Goal: Book appointment/travel/reservation

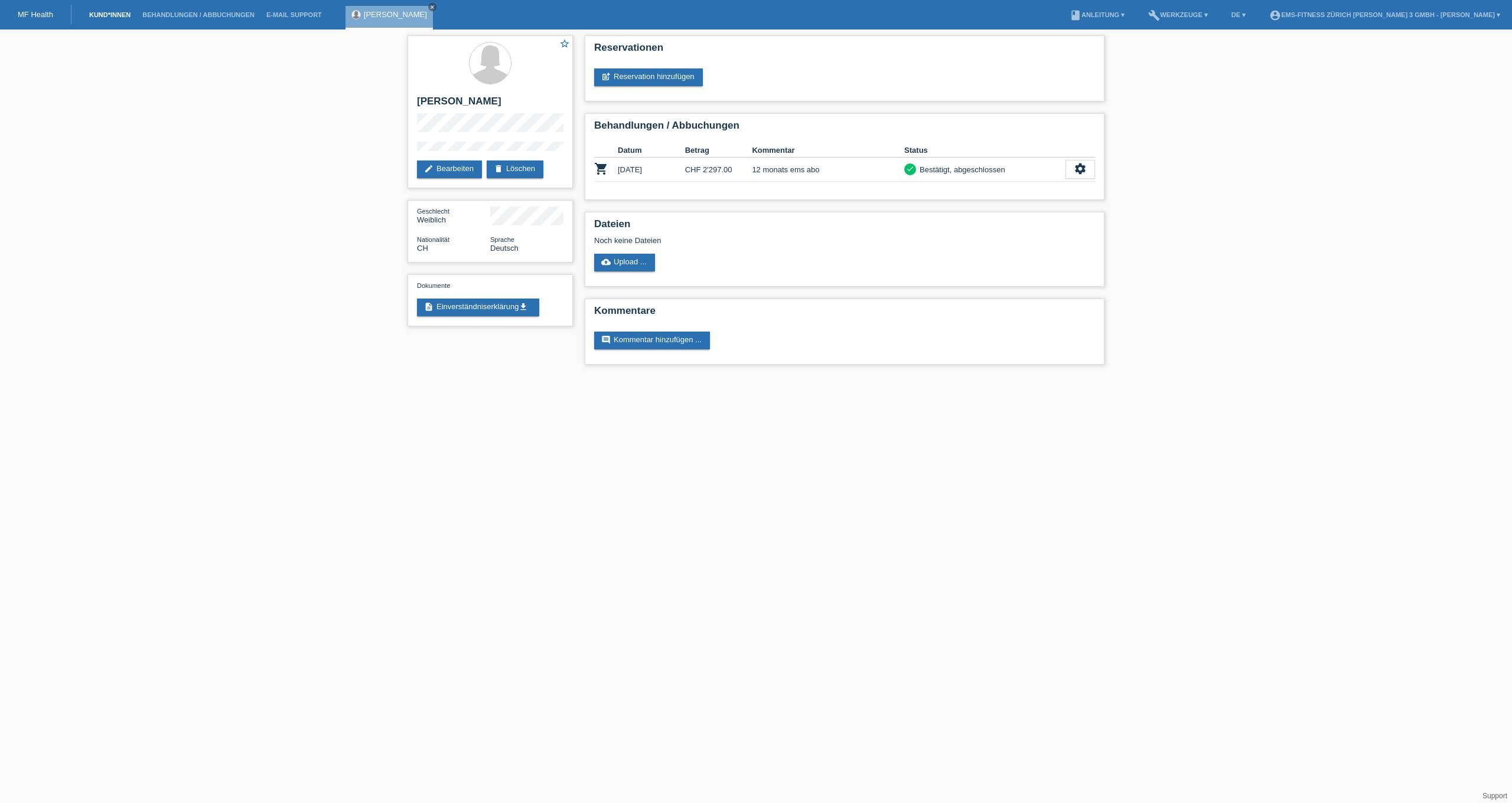
click at [117, 14] on link "Kund*innen" at bounding box center [110, 15] width 53 height 7
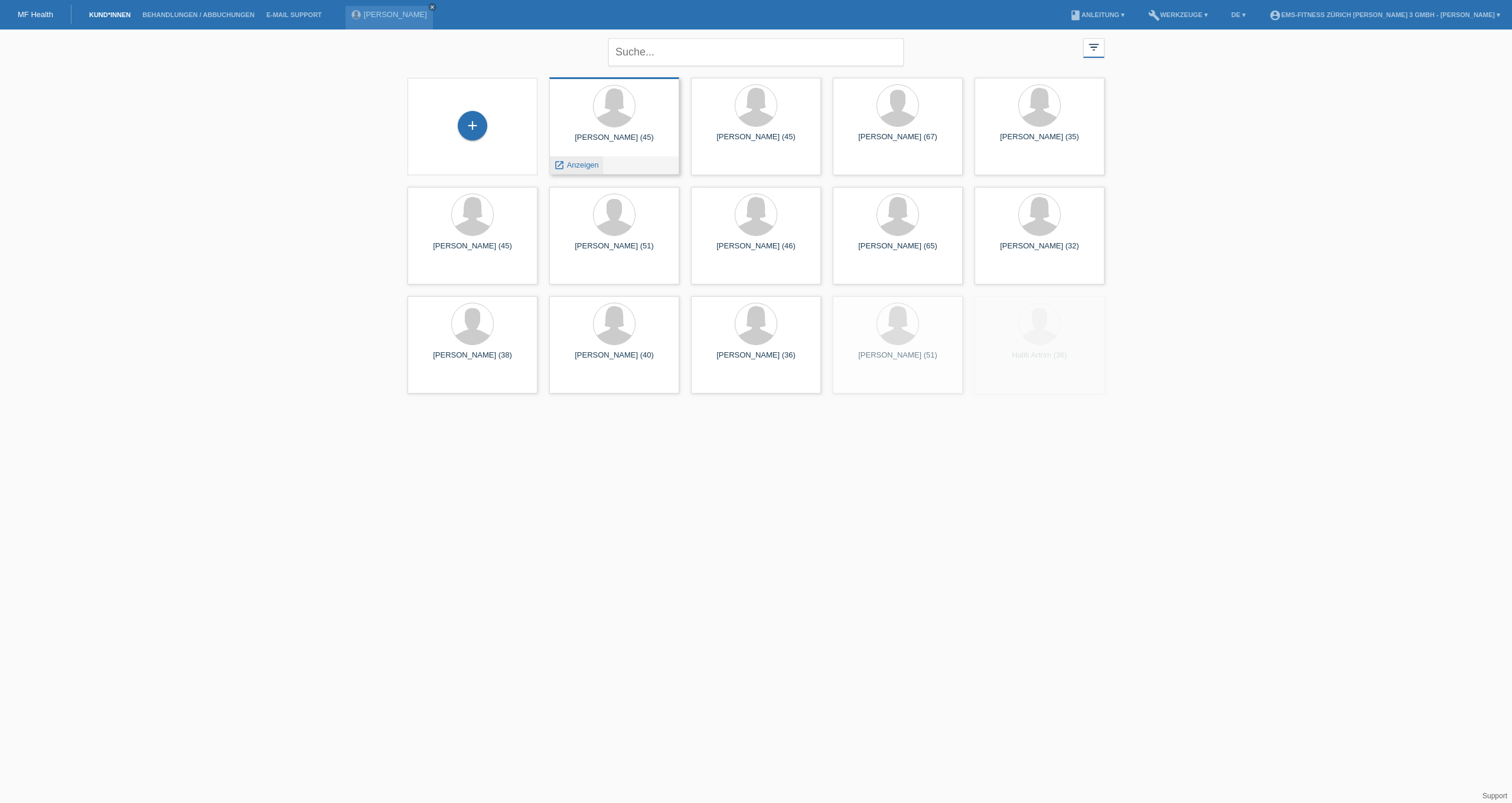
click at [586, 165] on span "Anzeigen" at bounding box center [583, 165] width 32 height 9
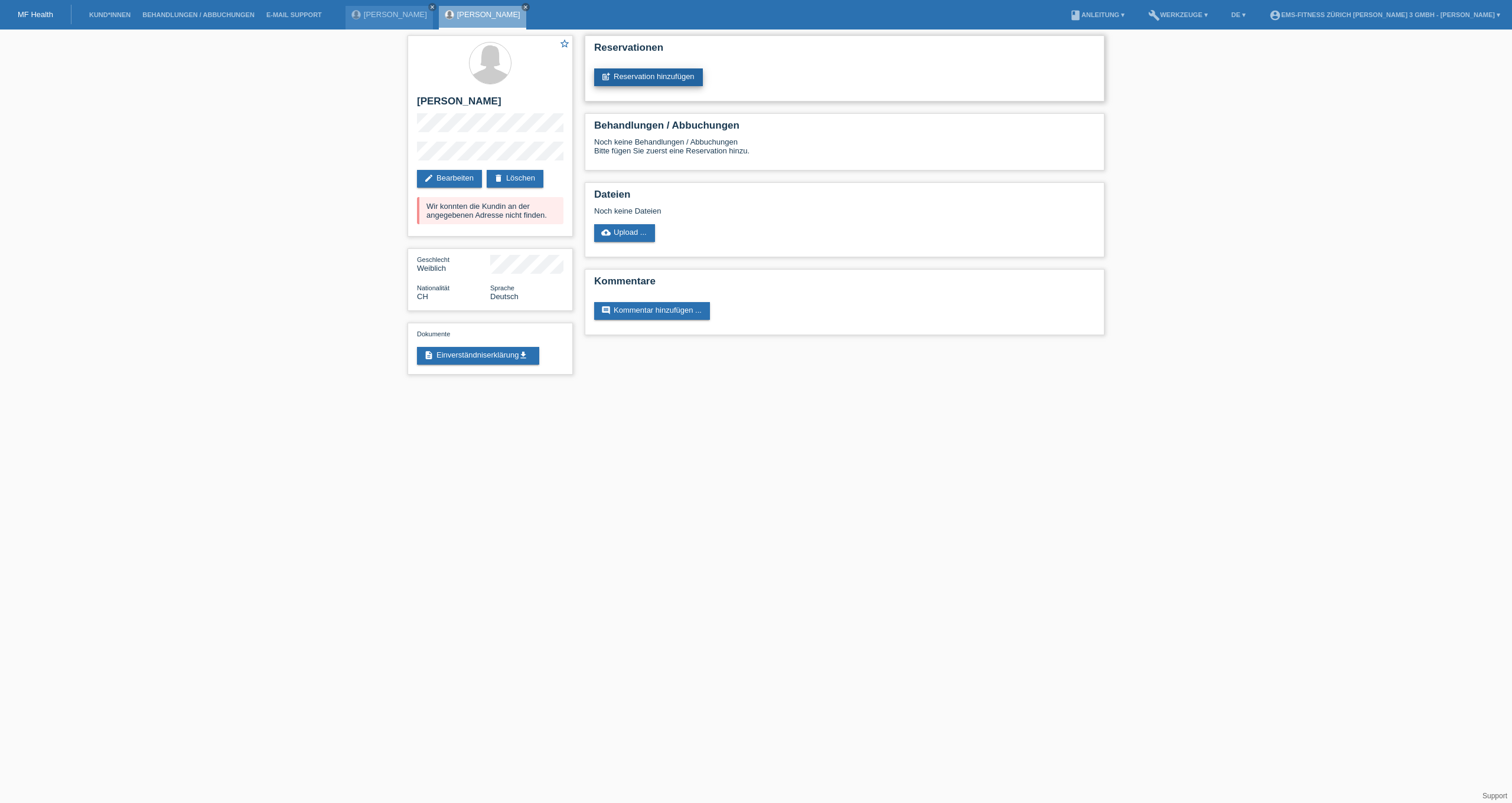
click at [663, 84] on link "post_add Reservation hinzufügen" at bounding box center [648, 77] width 109 height 18
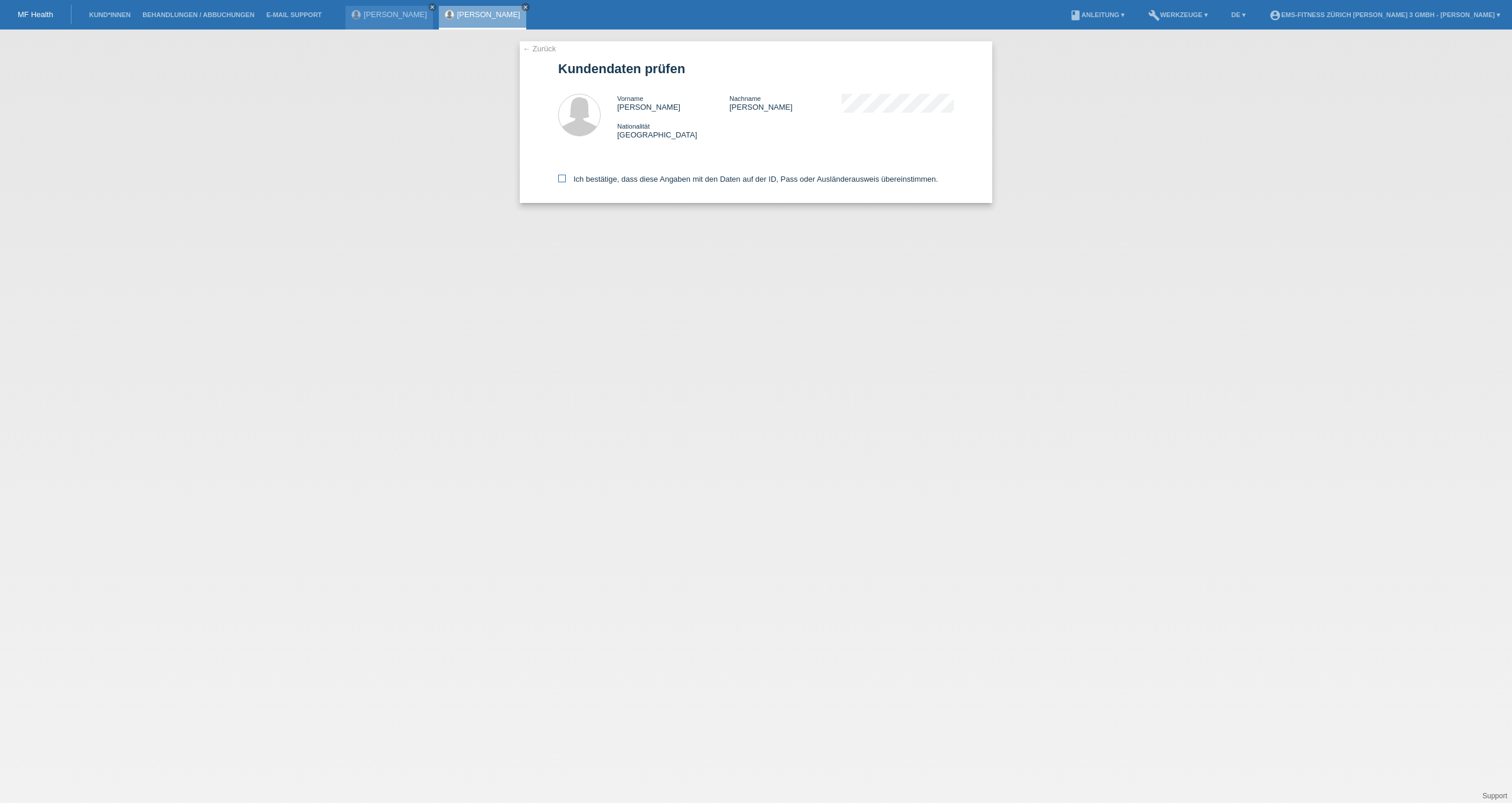
click at [595, 184] on label "Ich bestätige, dass diese Angaben mit den Daten auf der ID, Pass oder Ausländer…" at bounding box center [748, 180] width 380 height 9
click at [565, 182] on input "Ich bestätige, dass diese Angaben mit den Daten auf der ID, Pass oder Ausländer…" at bounding box center [562, 179] width 8 height 8
checkbox input "true"
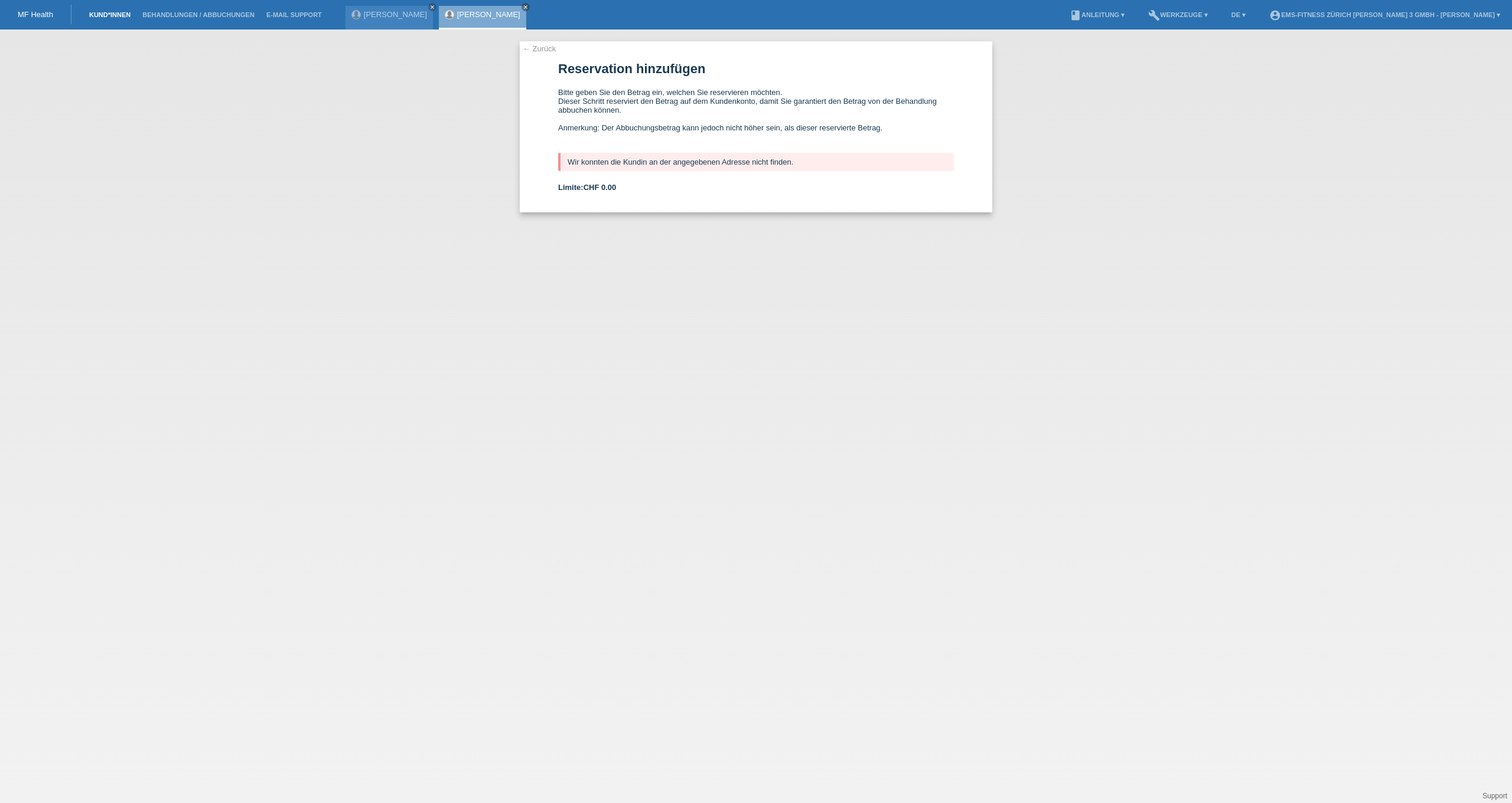
click at [119, 12] on link "Kund*innen" at bounding box center [110, 15] width 53 height 7
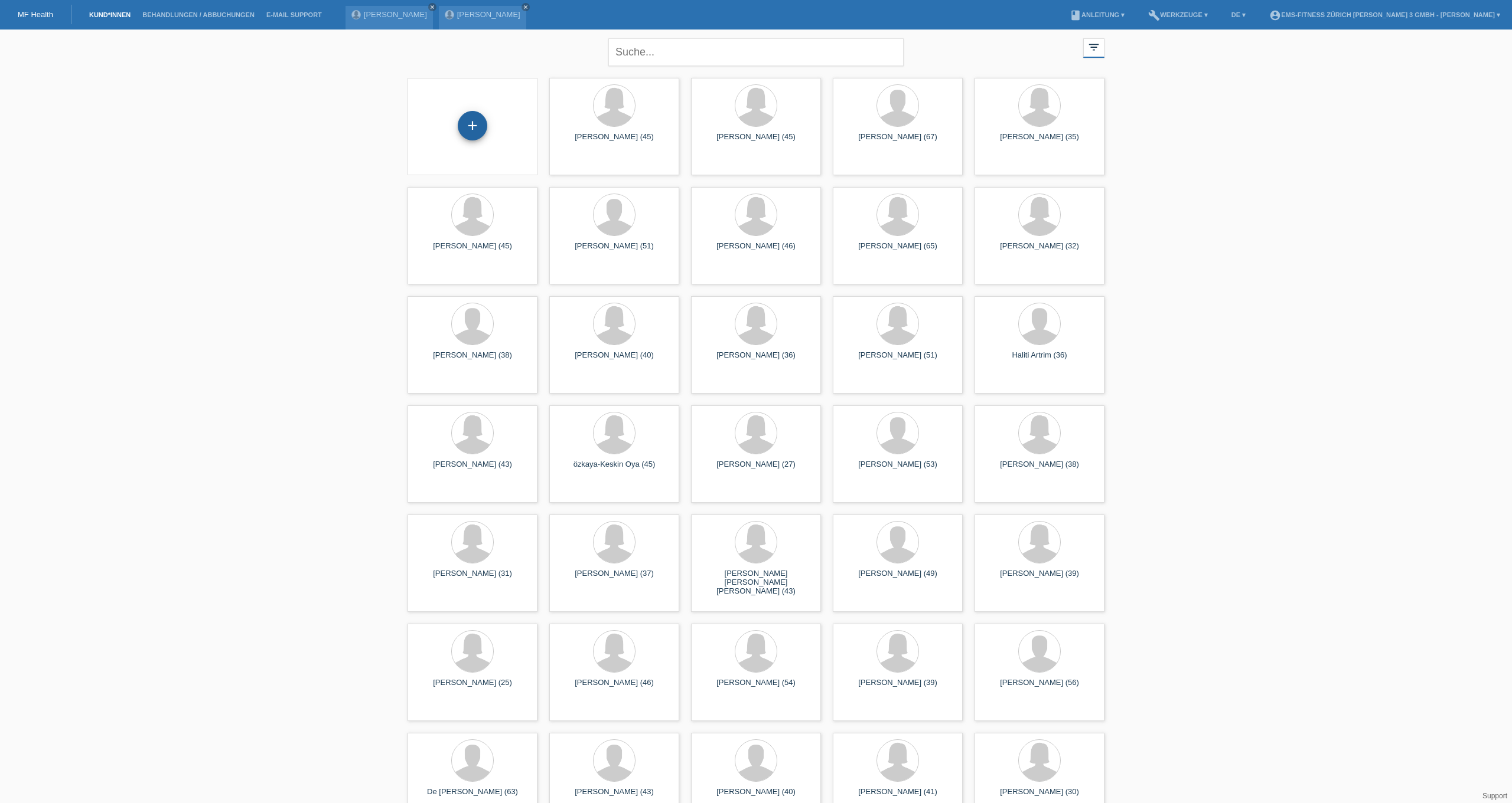
click at [484, 121] on div "+" at bounding box center [472, 125] width 29 height 29
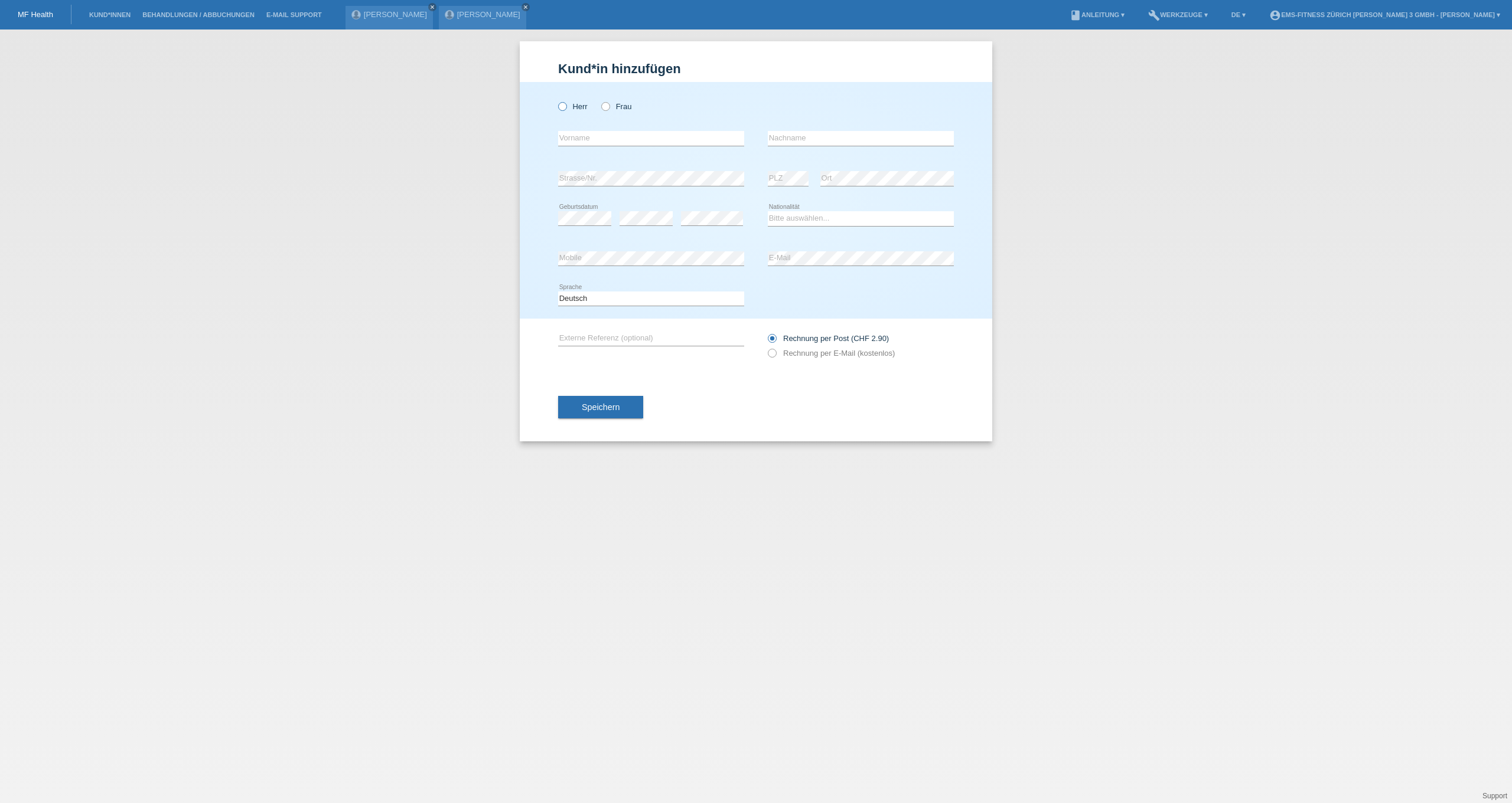
click at [573, 107] on label "Herr" at bounding box center [572, 106] width 29 height 9
click at [565, 107] on input "Herr" at bounding box center [562, 105] width 8 height 8
radio input "true"
click at [593, 134] on input "text" at bounding box center [651, 138] width 186 height 15
type input "Arsim"
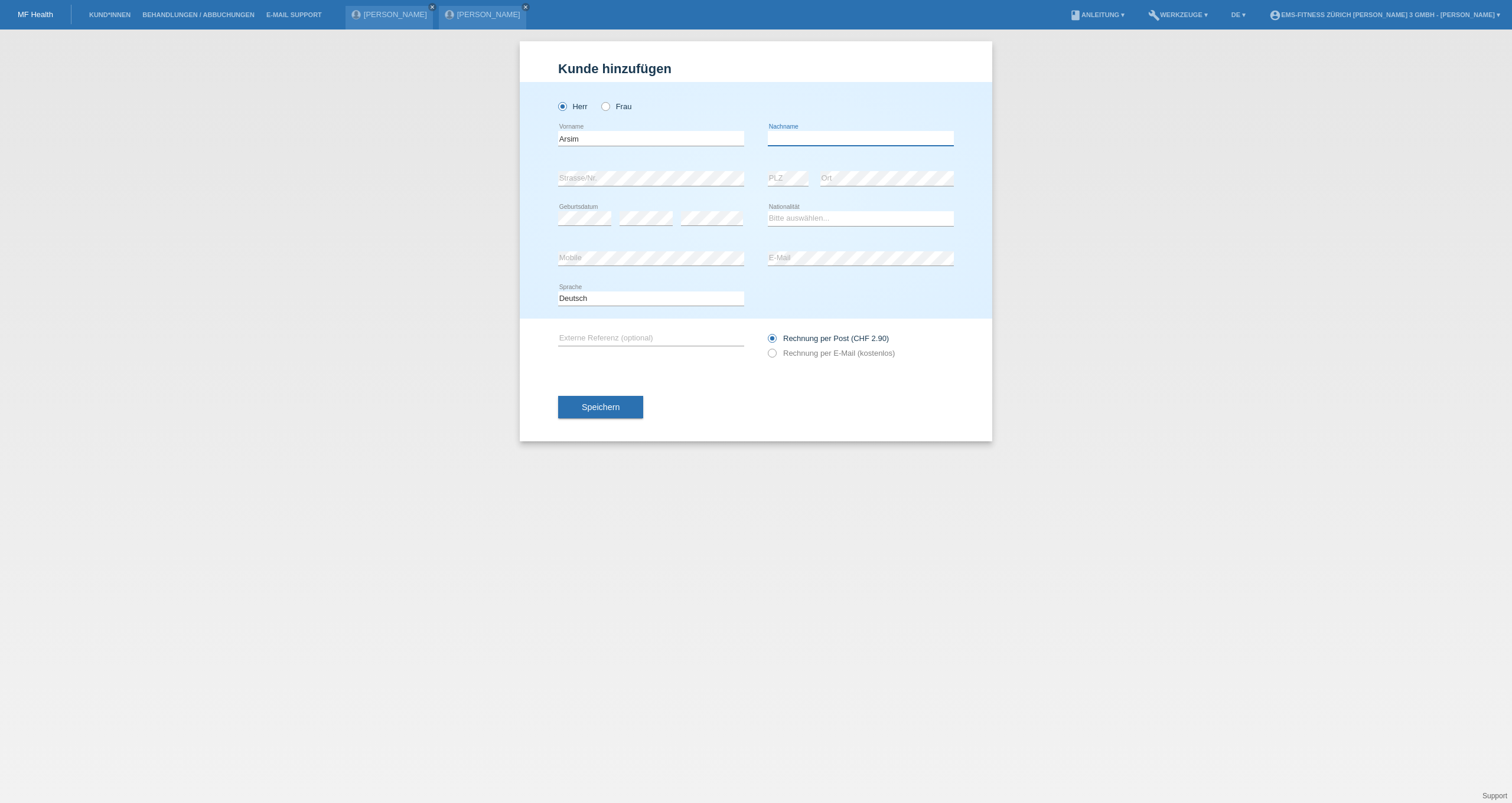
click at [874, 134] on input "text" at bounding box center [861, 138] width 186 height 15
type input "Medii"
click at [778, 172] on div "error PLZ" at bounding box center [788, 179] width 41 height 40
click at [806, 226] on select "Bitte auswählen... Schweiz Deutschland Liechtenstein Österreich ------------ Af…" at bounding box center [861, 218] width 186 height 14
select select "CH"
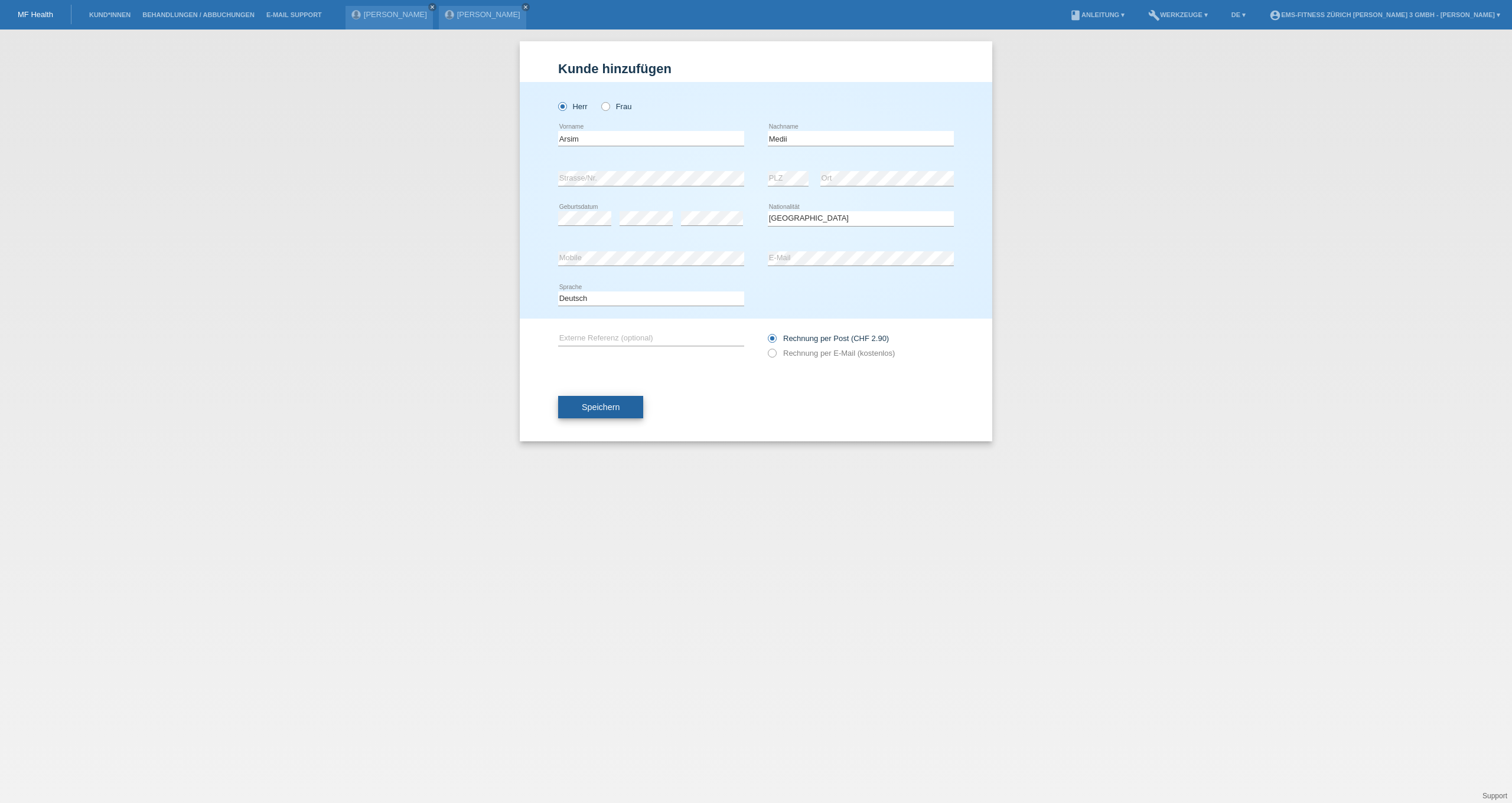
click at [596, 415] on button "Speichern" at bounding box center [601, 407] width 85 height 22
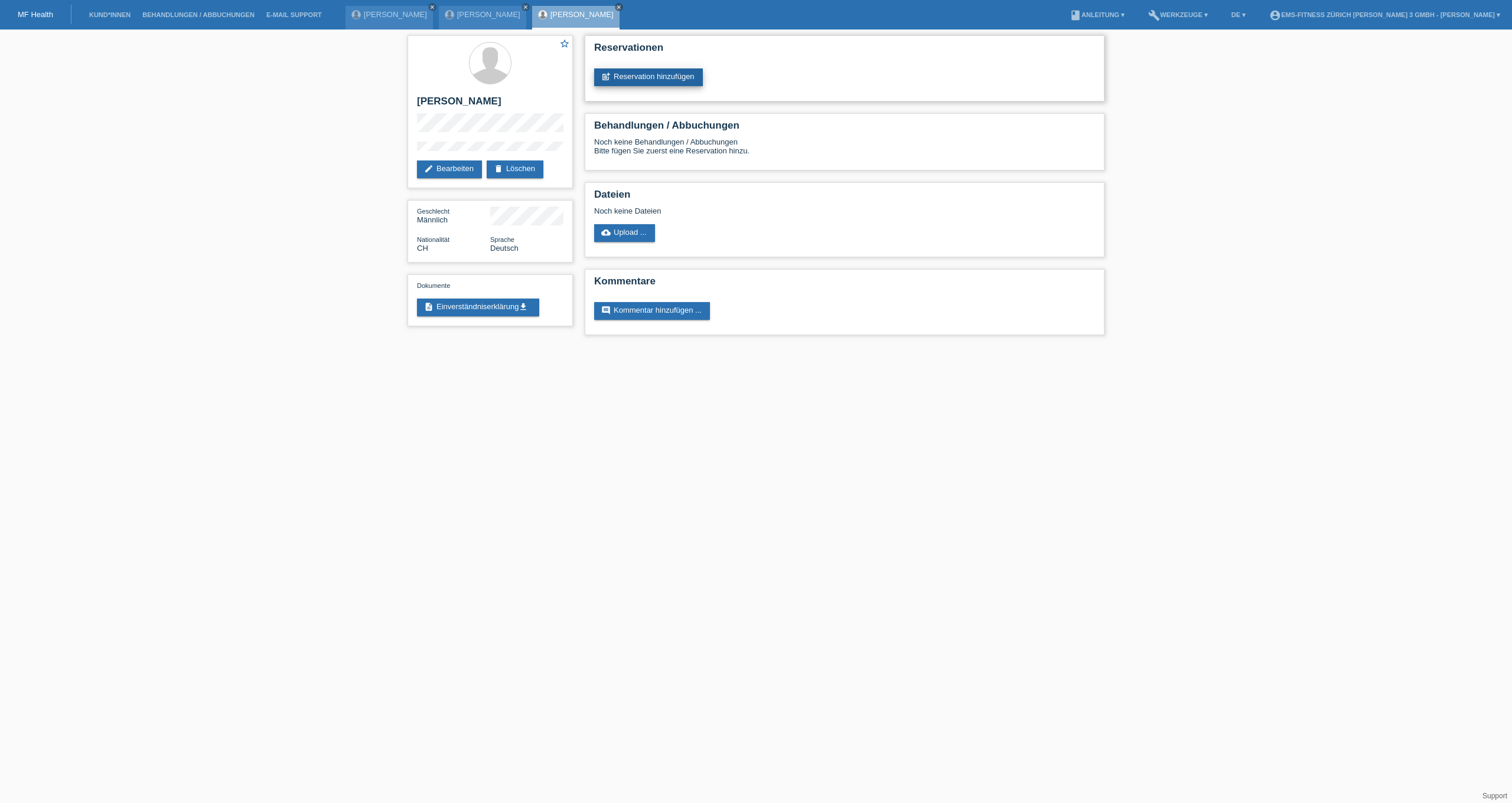
click at [649, 74] on link "post_add Reservation hinzufügen" at bounding box center [648, 77] width 109 height 18
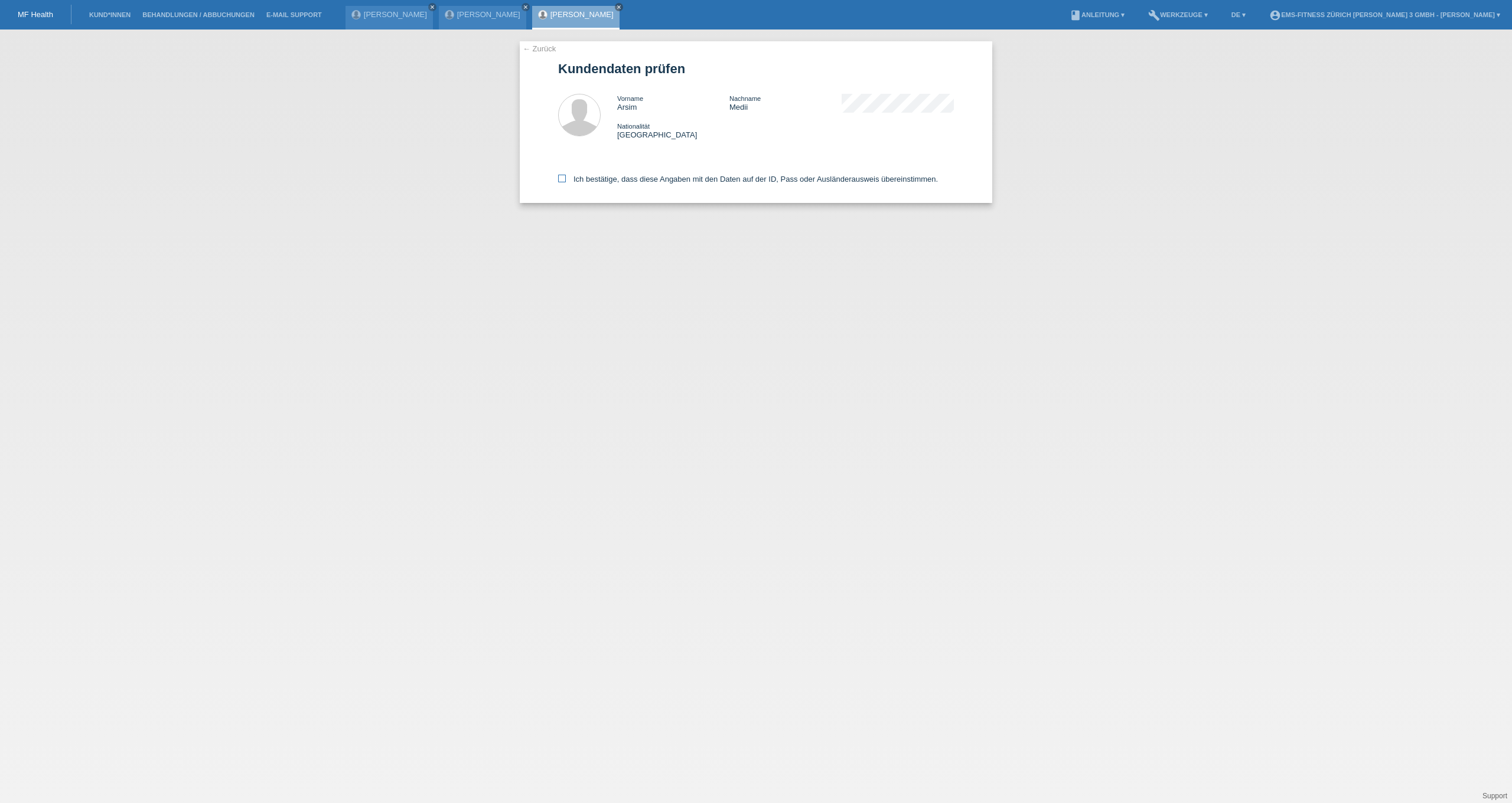
click at [676, 181] on label "Ich bestätige, dass diese Angaben mit den Daten auf der ID, Pass oder Ausländer…" at bounding box center [748, 180] width 380 height 9
click at [565, 181] on input "Ich bestätige, dass diese Angaben mit den Daten auf der ID, Pass oder Ausländer…" at bounding box center [562, 179] width 8 height 8
checkbox input "true"
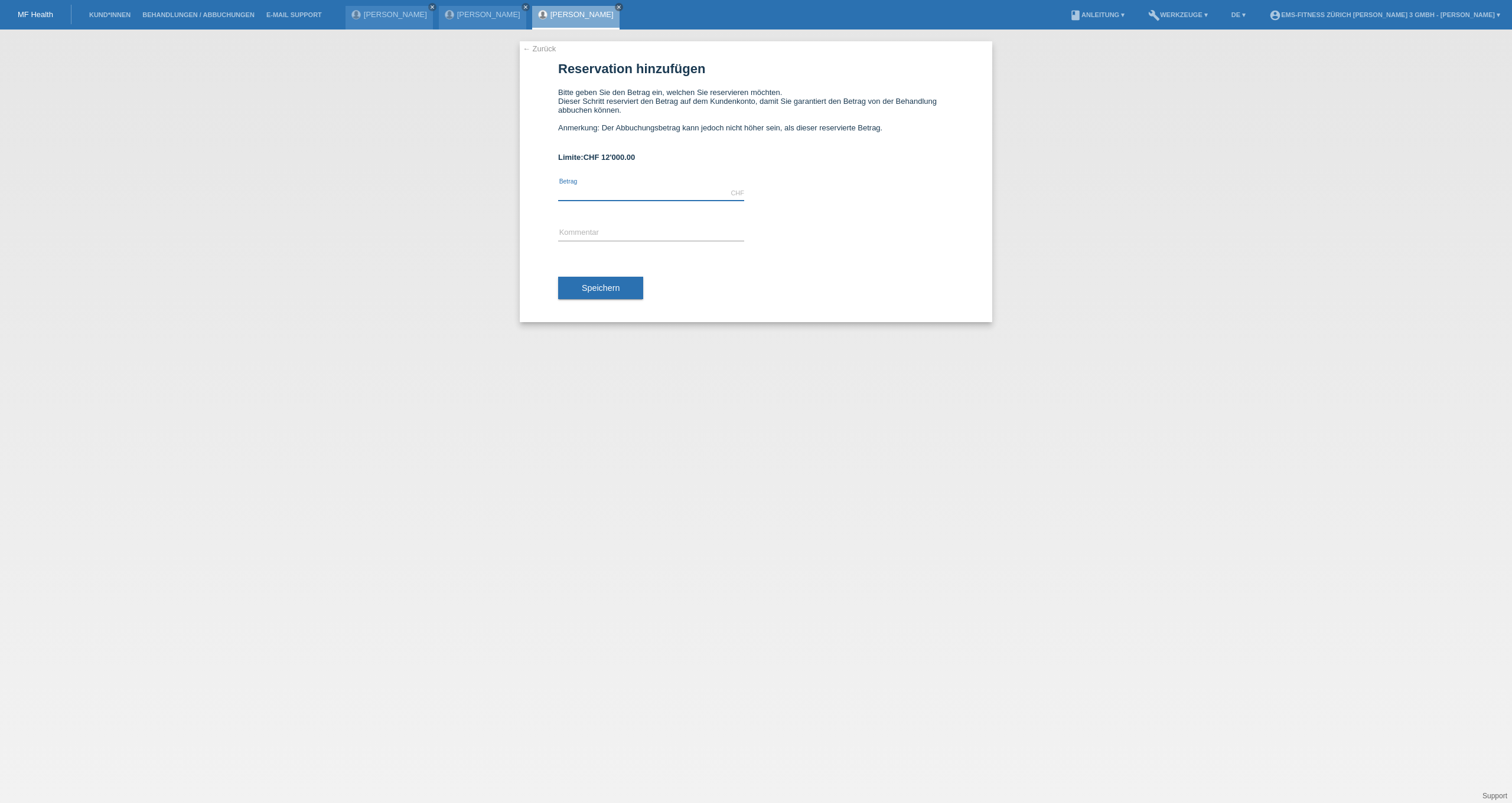
click at [650, 195] on input "text" at bounding box center [651, 193] width 186 height 15
click at [99, 19] on link "Kund*innen" at bounding box center [110, 15] width 53 height 7
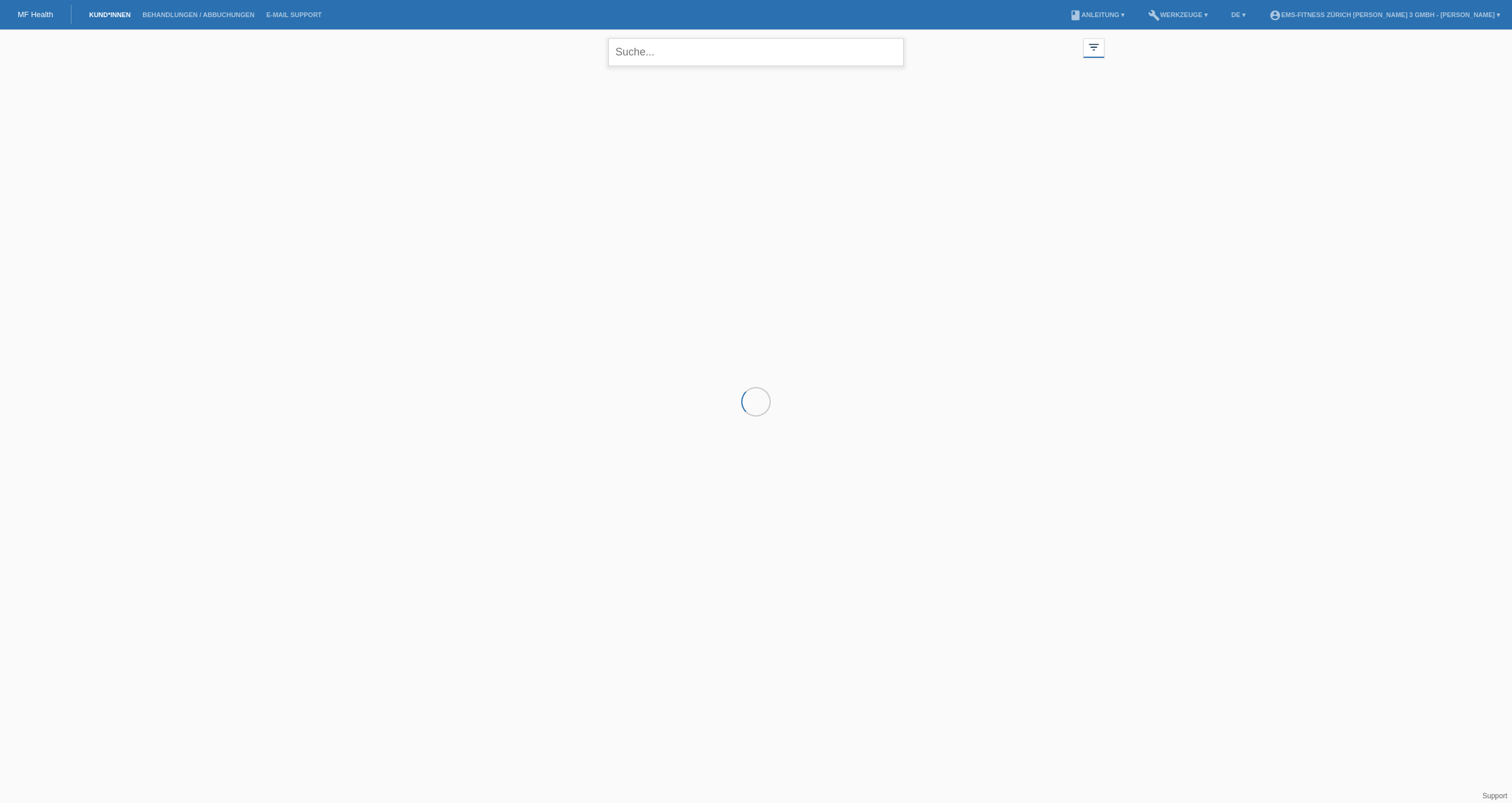
click at [675, 56] on input "text" at bounding box center [756, 51] width 295 height 27
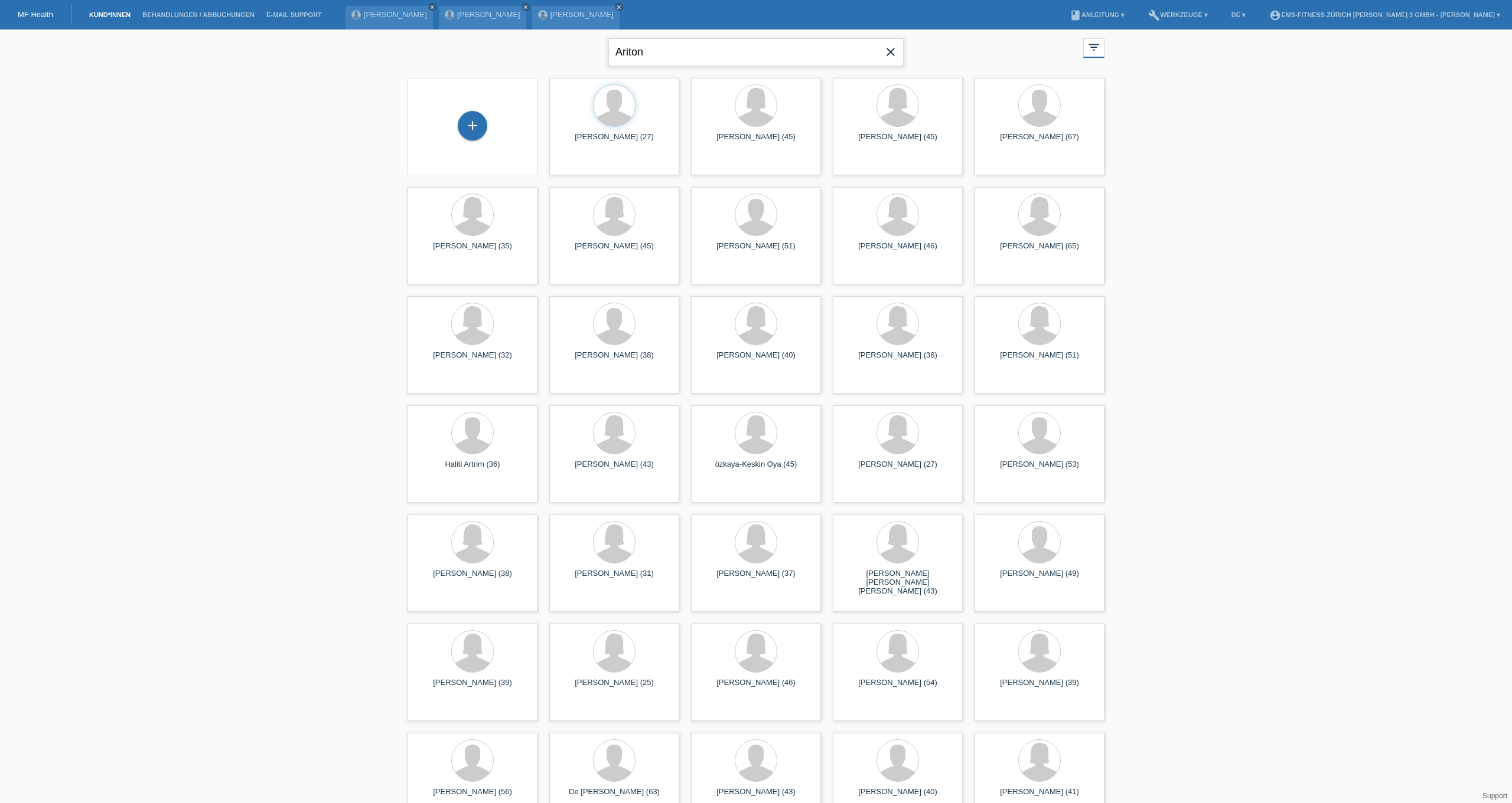
type input "Ariton"
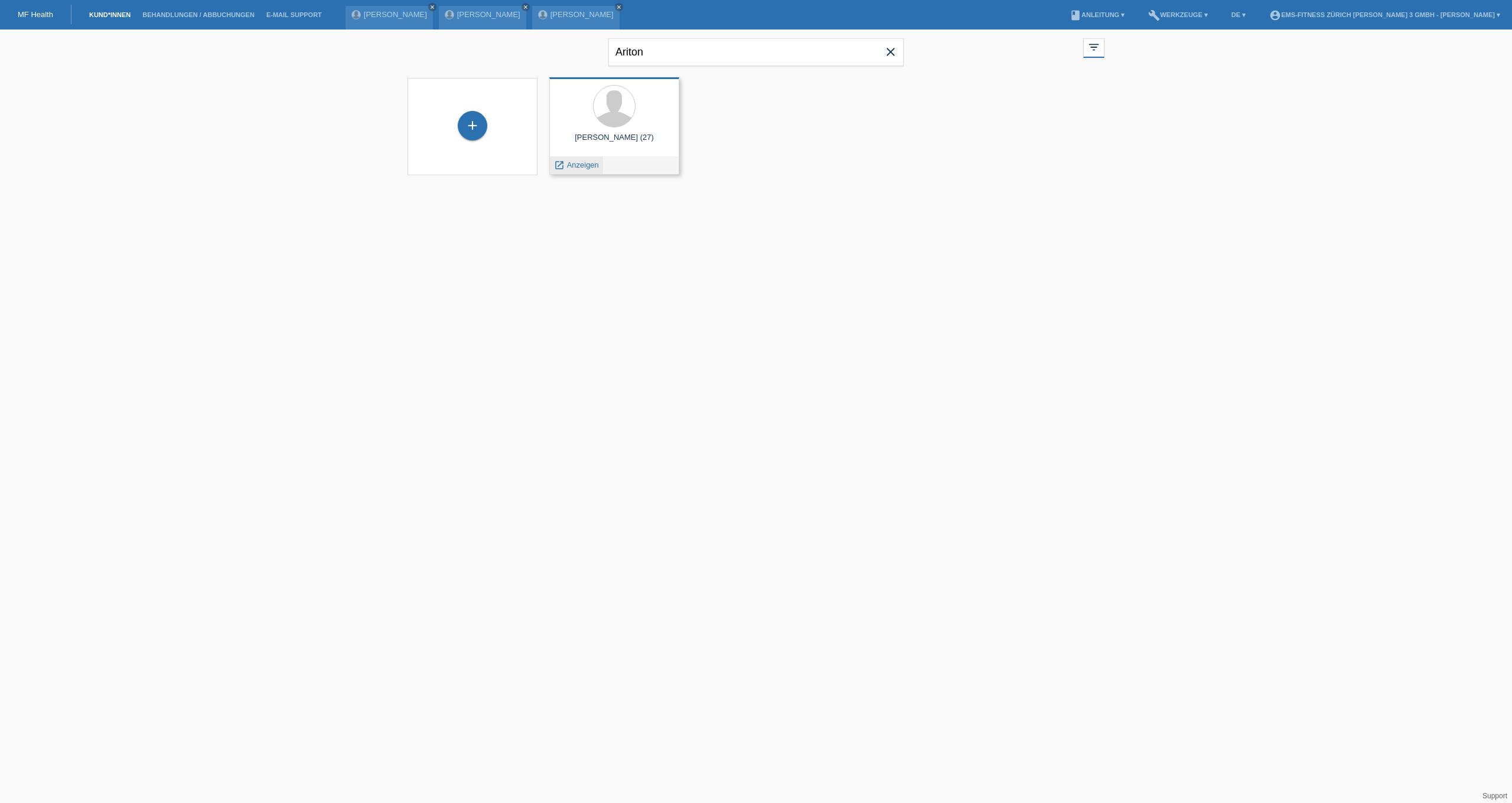
click at [581, 164] on span "Anzeigen" at bounding box center [583, 165] width 32 height 9
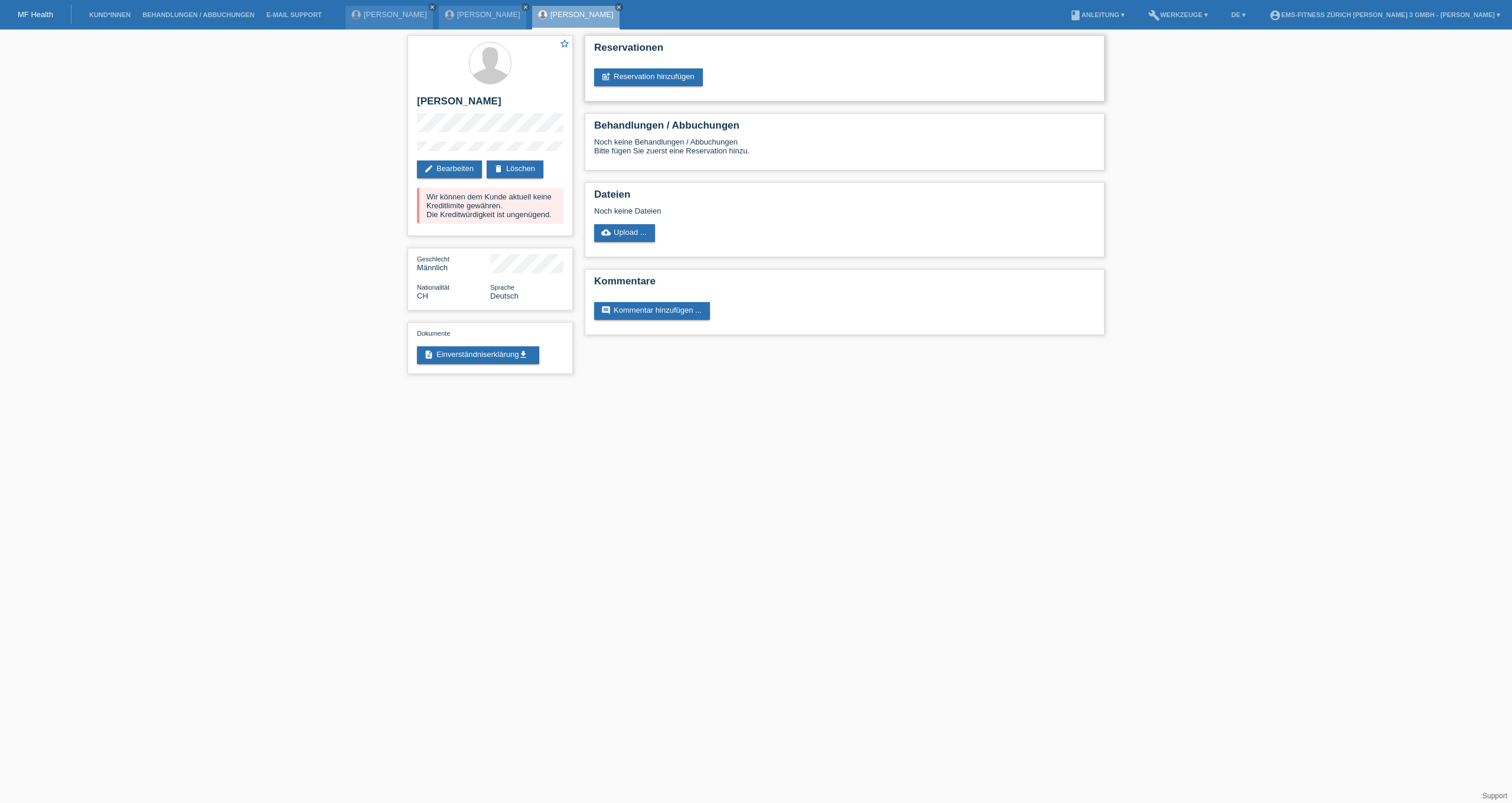
click at [653, 64] on div "Reservationen post_add Reservation hinzufügen" at bounding box center [844, 68] width 519 height 66
click at [654, 75] on link "post_add Reservation hinzufügen" at bounding box center [648, 77] width 109 height 18
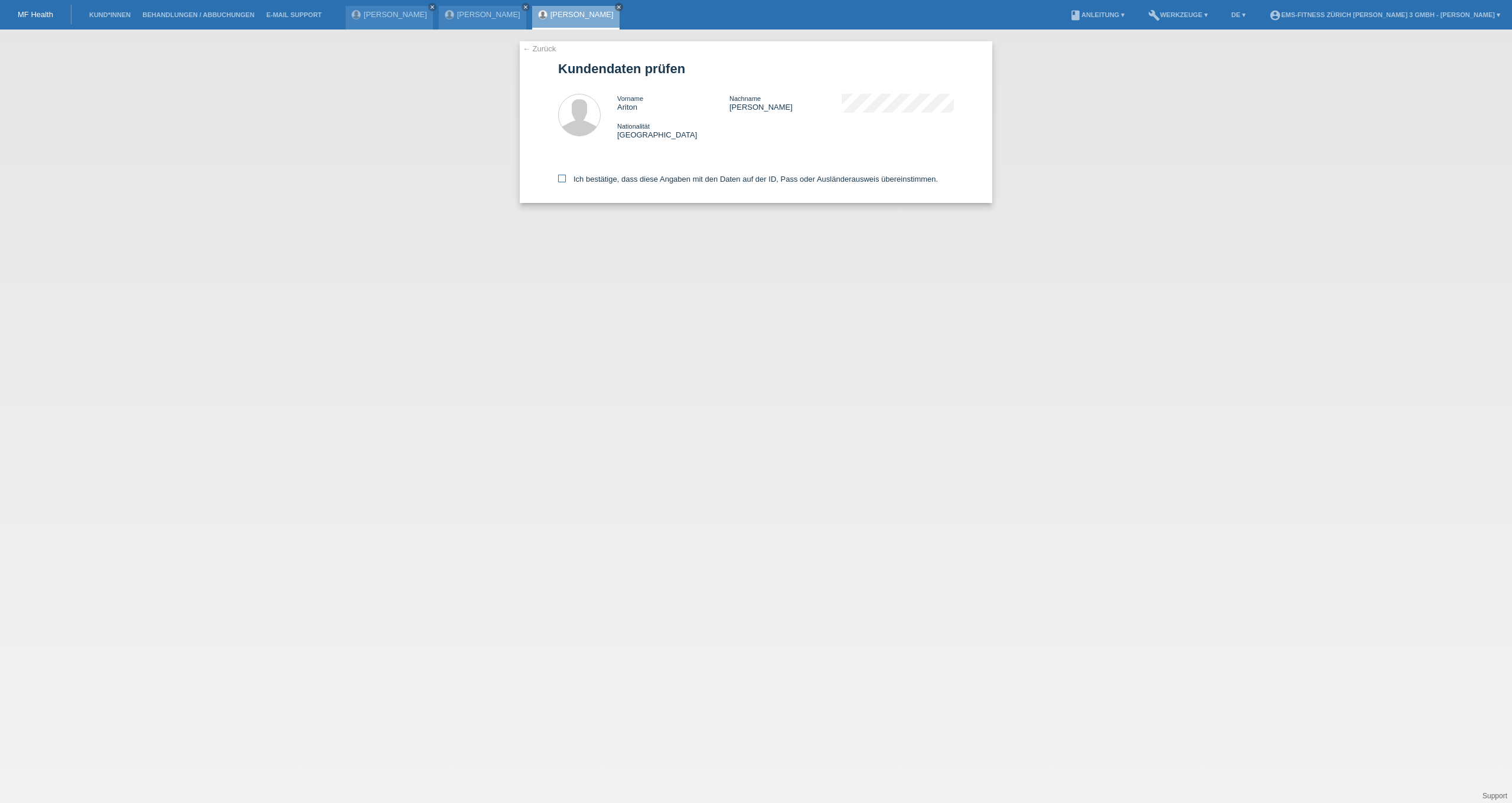
click at [564, 179] on icon at bounding box center [562, 179] width 8 height 8
click at [564, 179] on input "Ich bestätige, dass diese Angaben mit den Daten auf der ID, Pass oder Ausländer…" at bounding box center [562, 179] width 8 height 8
checkbox input "true"
